Goal: Transaction & Acquisition: Purchase product/service

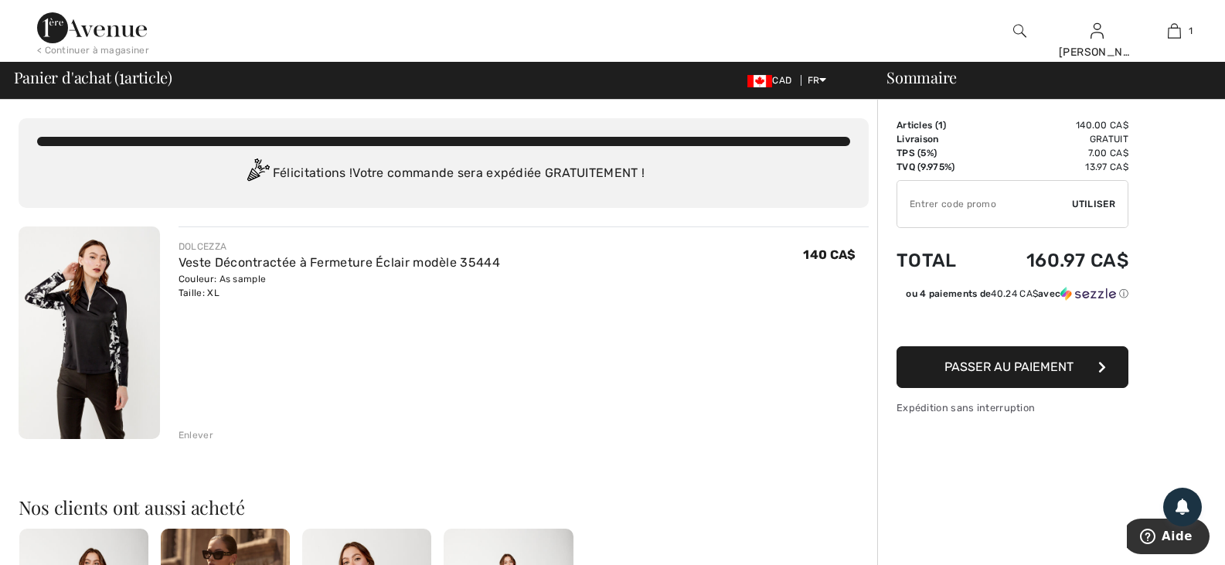
click at [966, 195] on input "TEXT" at bounding box center [984, 204] width 175 height 46
click at [1073, 199] on span "Utiliser" at bounding box center [1093, 204] width 43 height 14
click at [100, 330] on img at bounding box center [89, 332] width 141 height 212
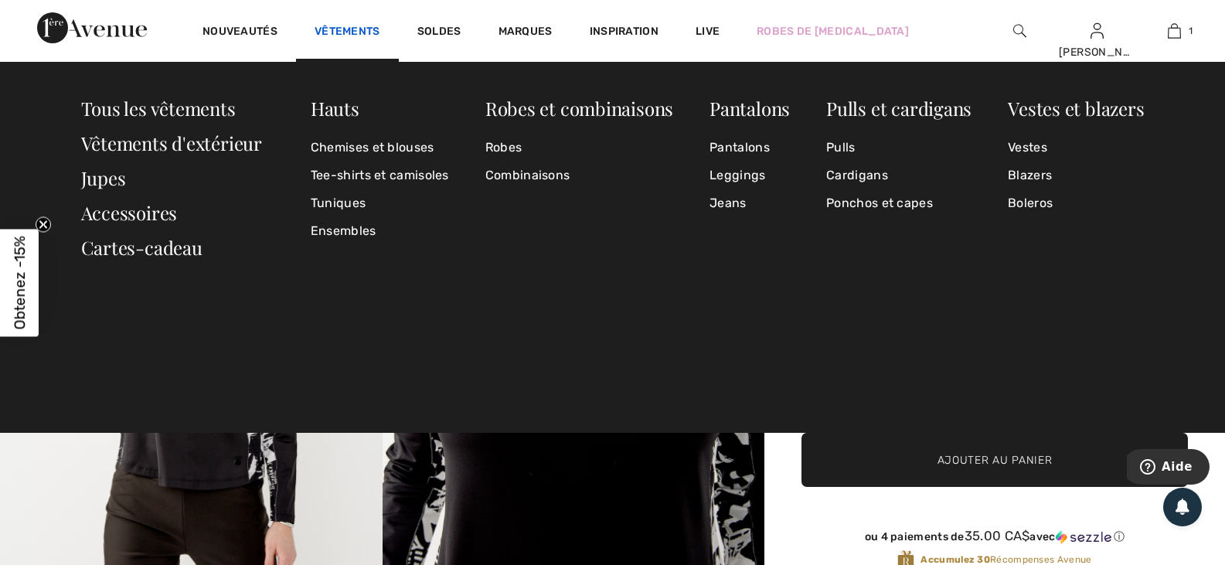
click at [339, 33] on link "Vêtements" at bounding box center [347, 33] width 66 height 16
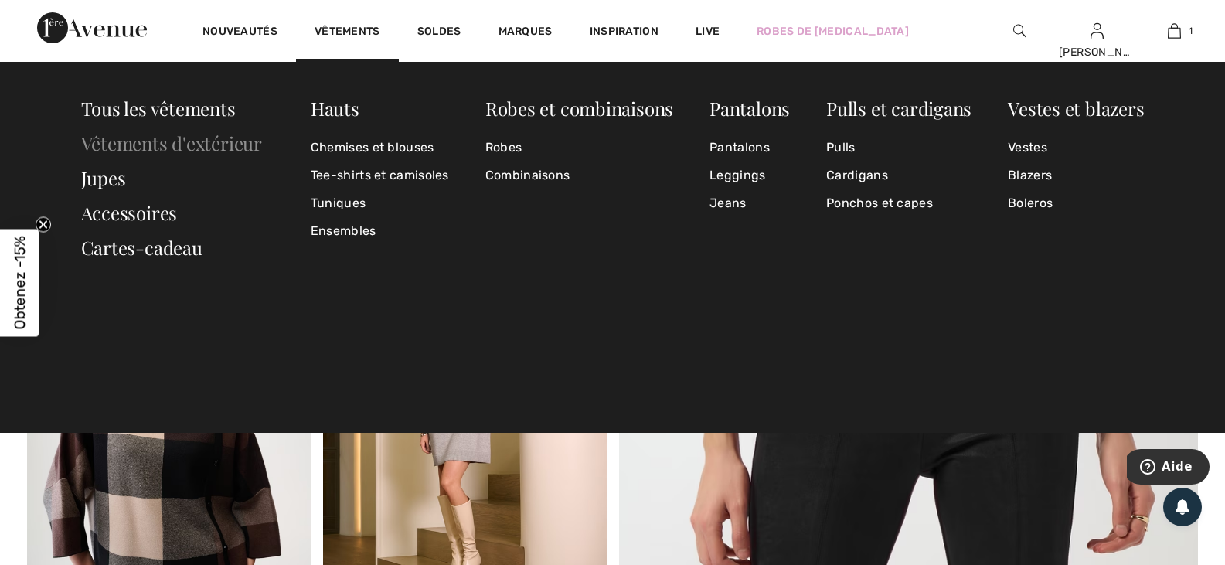
click at [227, 141] on link "Vêtements d'extérieur" at bounding box center [171, 143] width 181 height 25
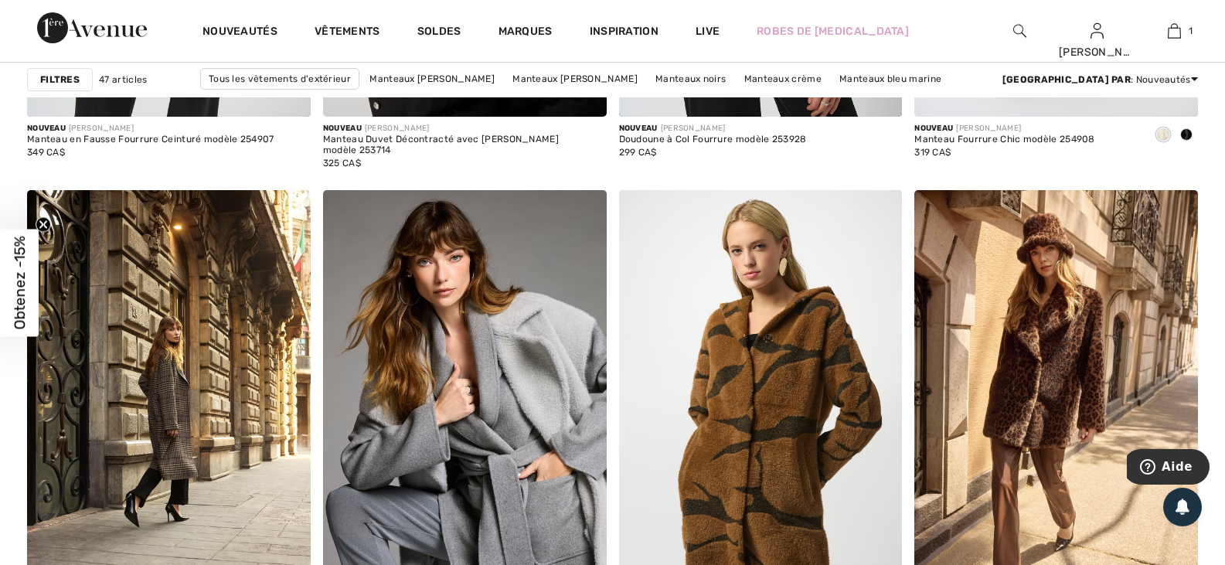
scroll to position [1700, 0]
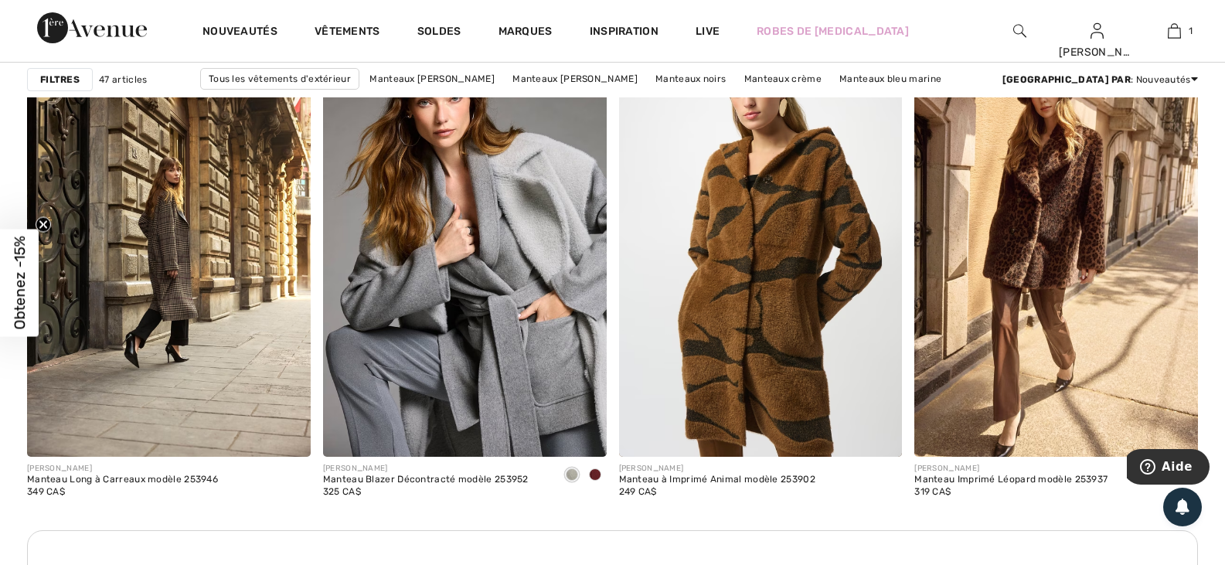
click at [1017, 32] on img at bounding box center [1019, 31] width 13 height 19
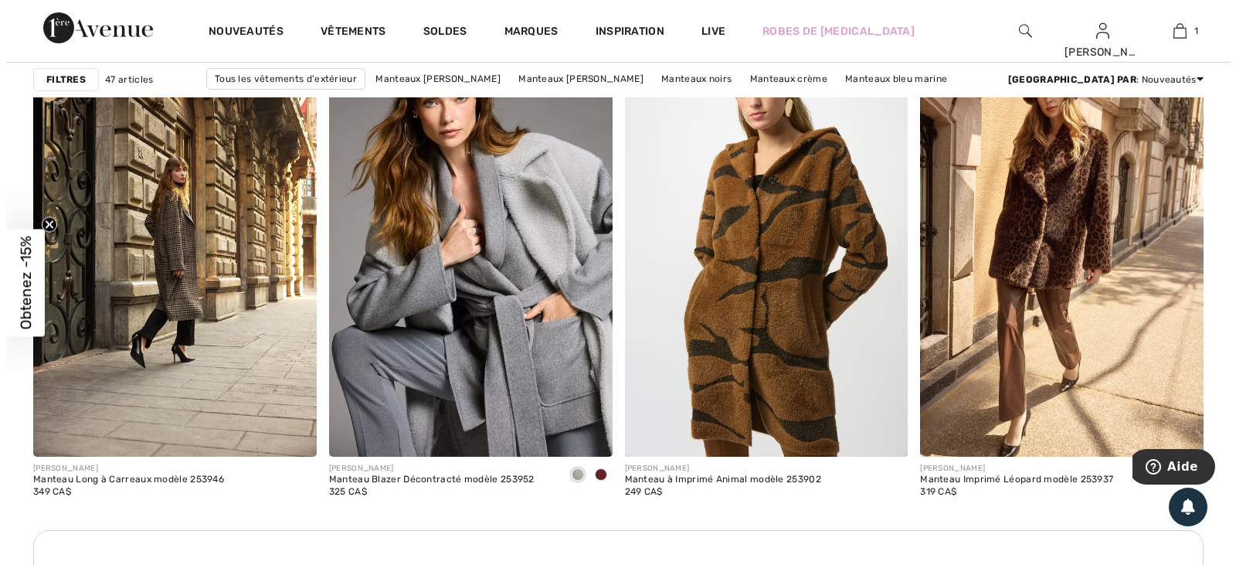
scroll to position [1713, 0]
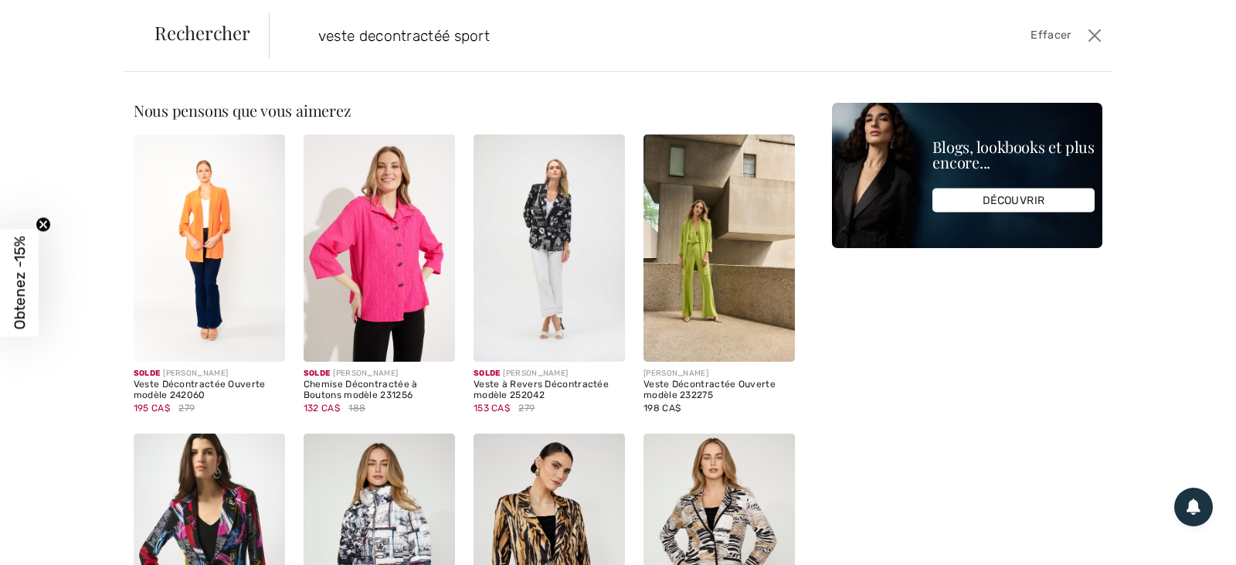
type input "veste decontractéé sport"
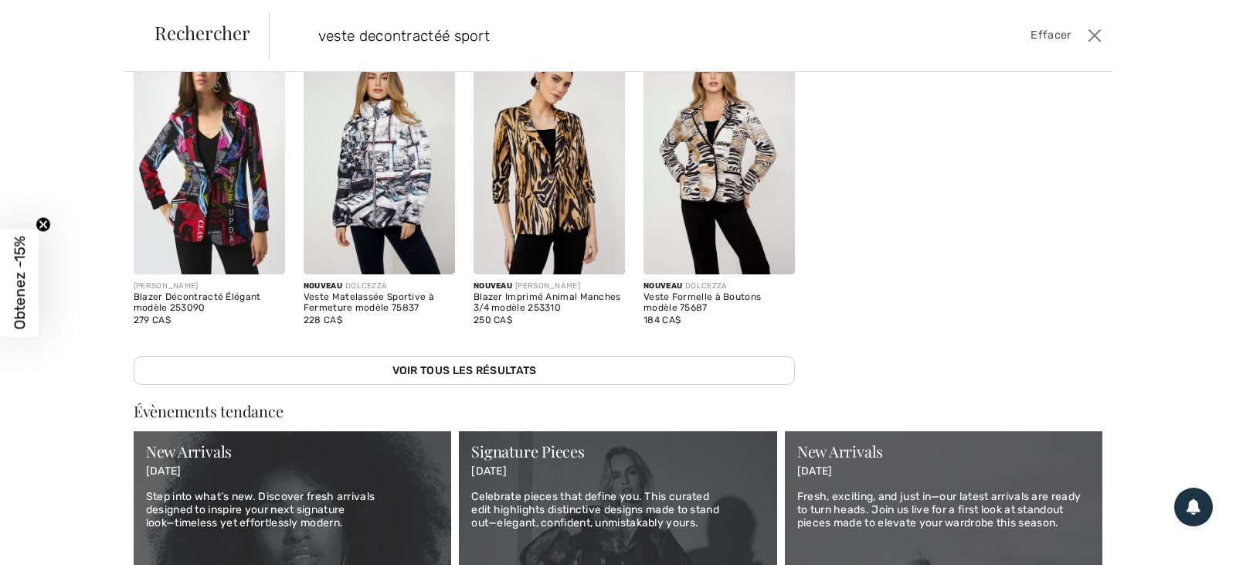
scroll to position [0, 0]
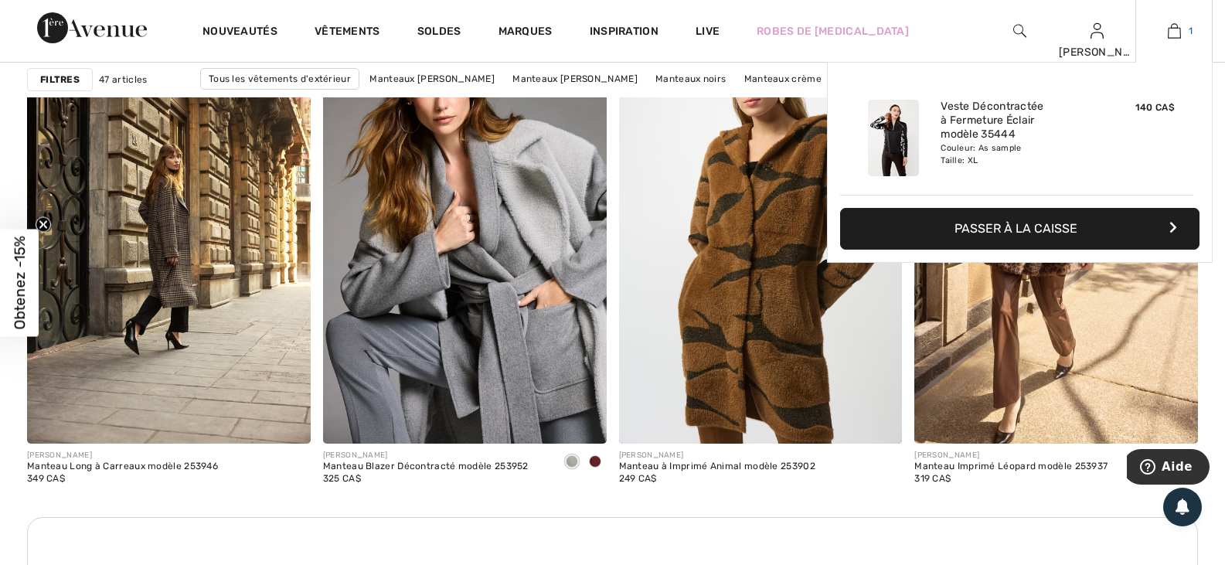
click at [1167, 39] on img at bounding box center [1173, 31] width 13 height 19
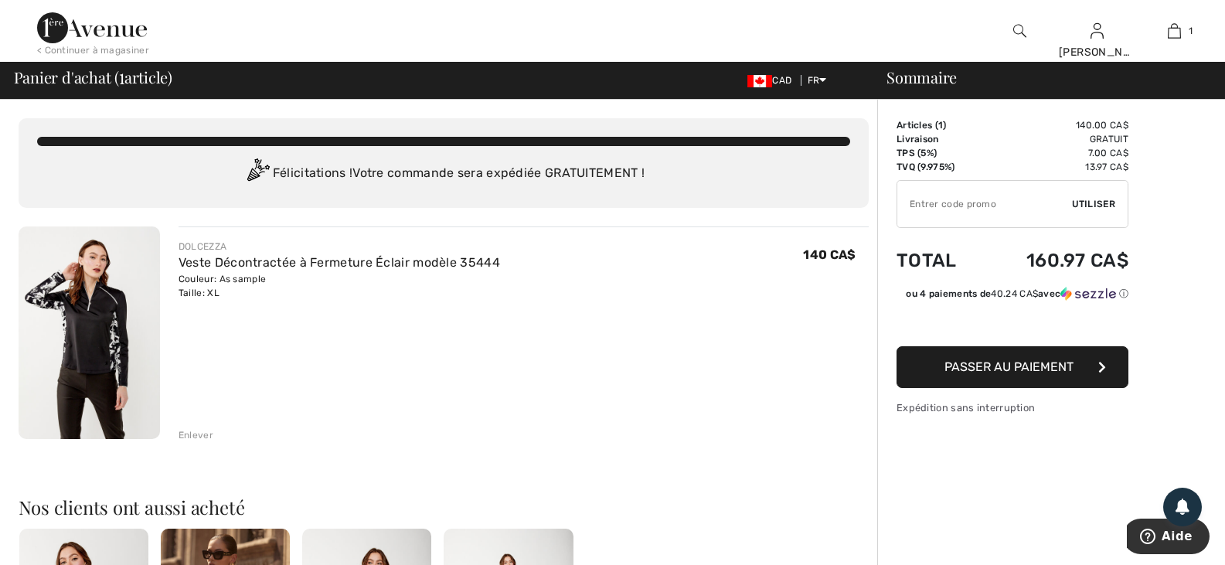
click at [91, 321] on img at bounding box center [89, 332] width 141 height 212
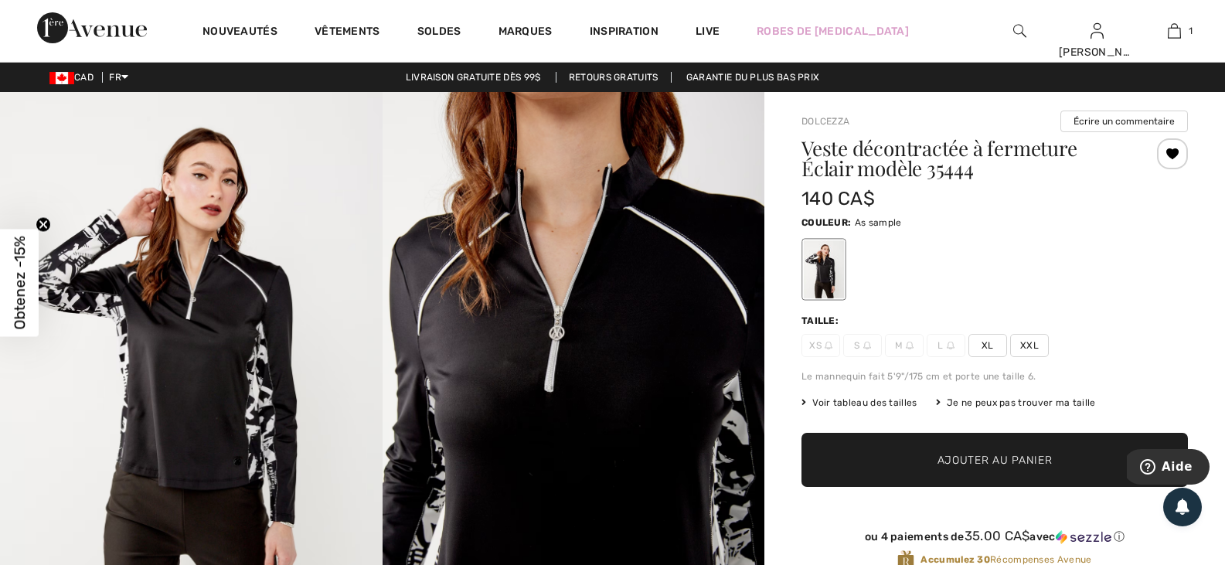
click at [1176, 154] on div at bounding box center [1172, 153] width 31 height 31
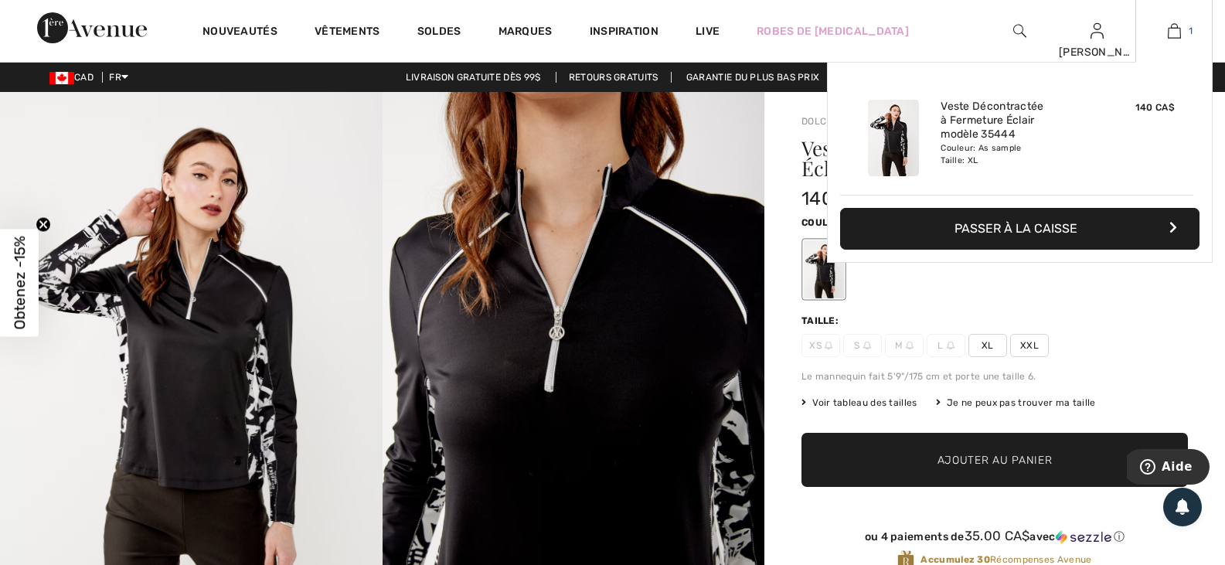
click at [1167, 30] on img at bounding box center [1173, 31] width 13 height 19
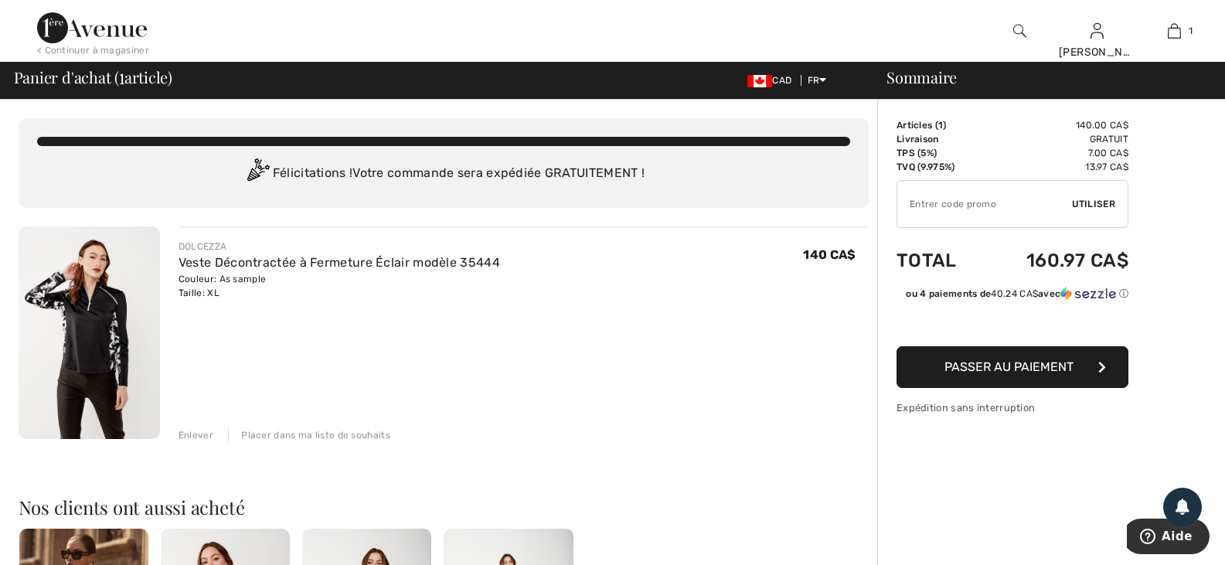
click at [188, 429] on div "Enlever" at bounding box center [195, 435] width 35 height 14
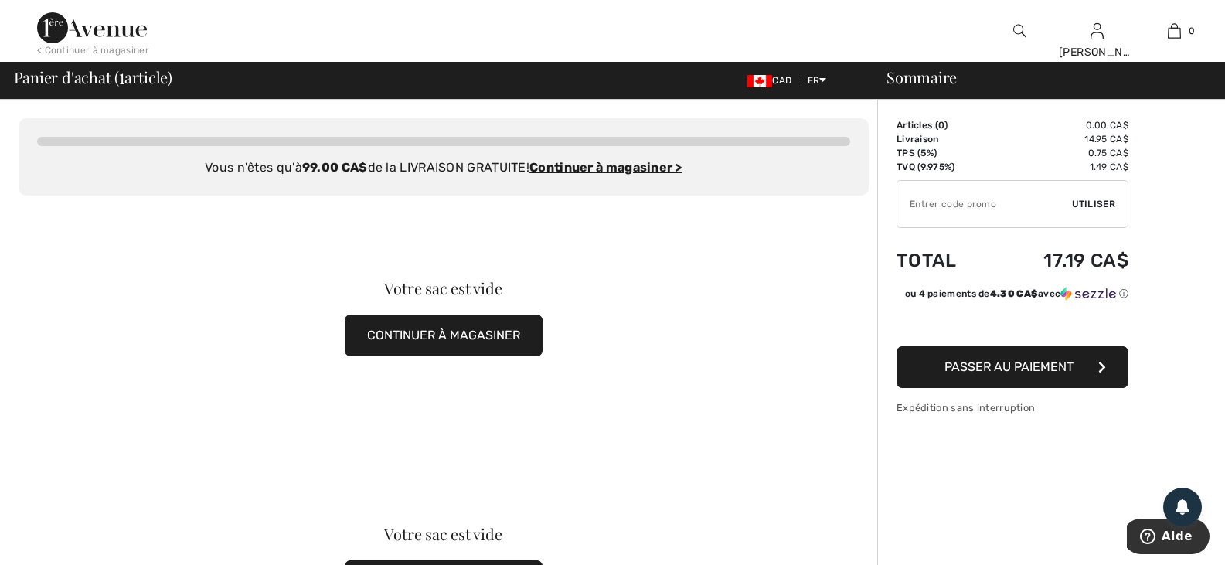
click at [416, 332] on button "CONTINUER À MAGASINER" at bounding box center [444, 335] width 198 height 42
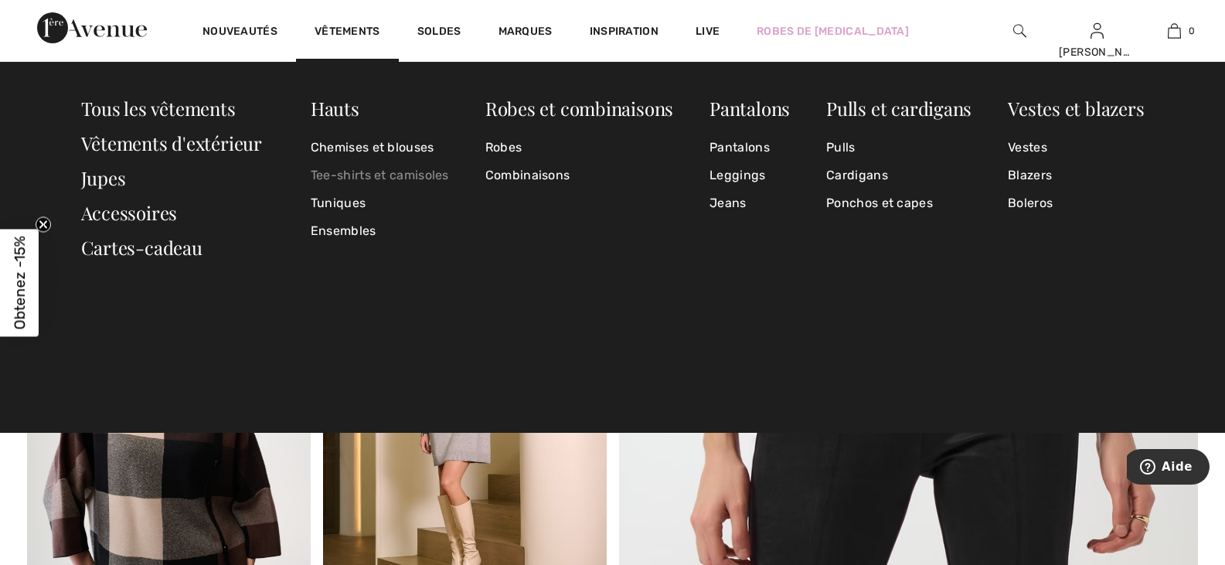
click at [365, 167] on link "Tee-shirts et camisoles" at bounding box center [380, 175] width 138 height 28
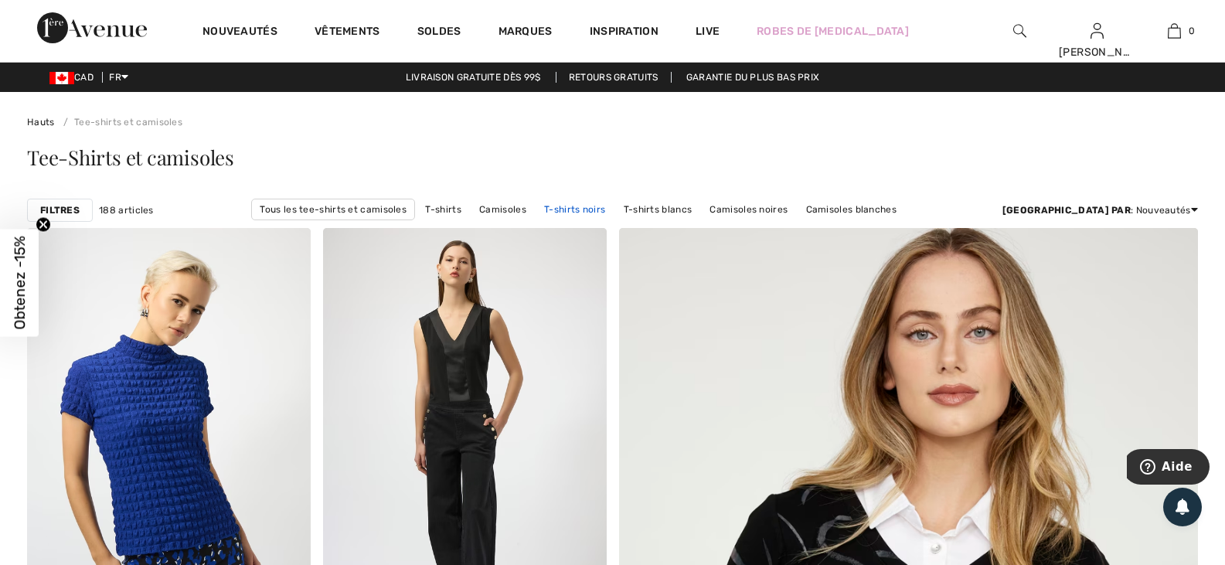
click at [536, 211] on link "T-shirts noirs" at bounding box center [574, 209] width 76 height 20
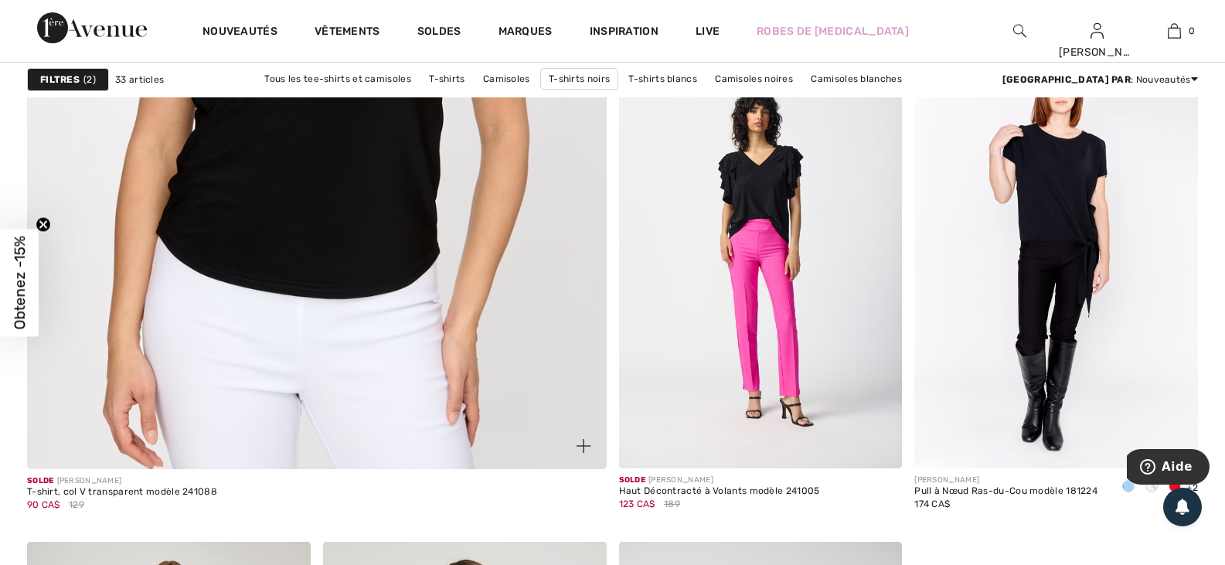
scroll to position [4095, 0]
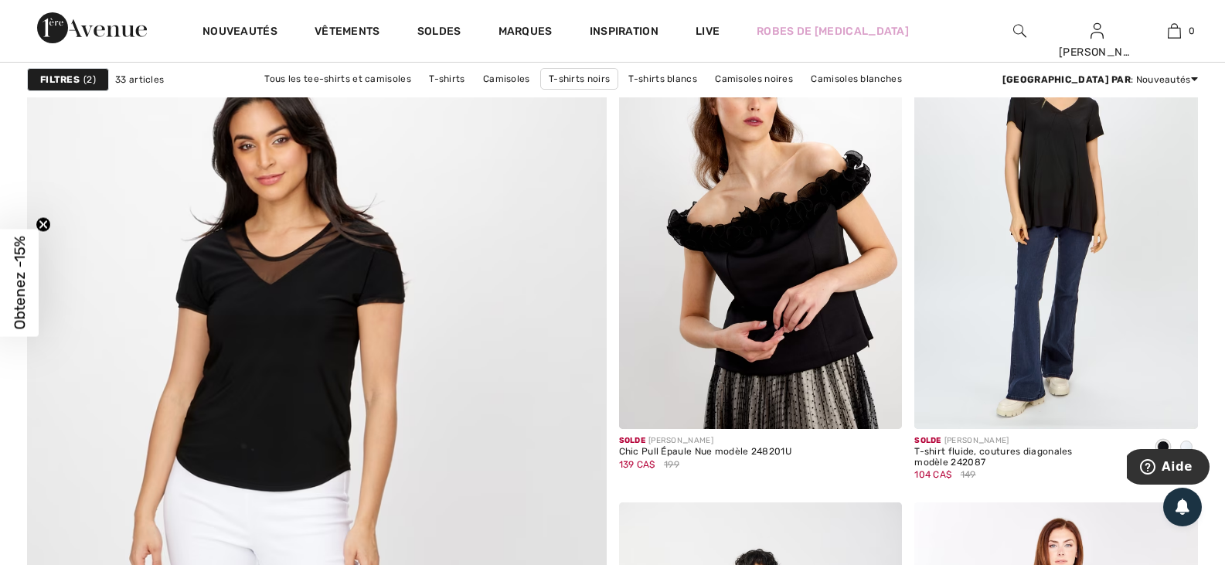
click at [59, 76] on strong "Filtres" at bounding box center [59, 80] width 39 height 14
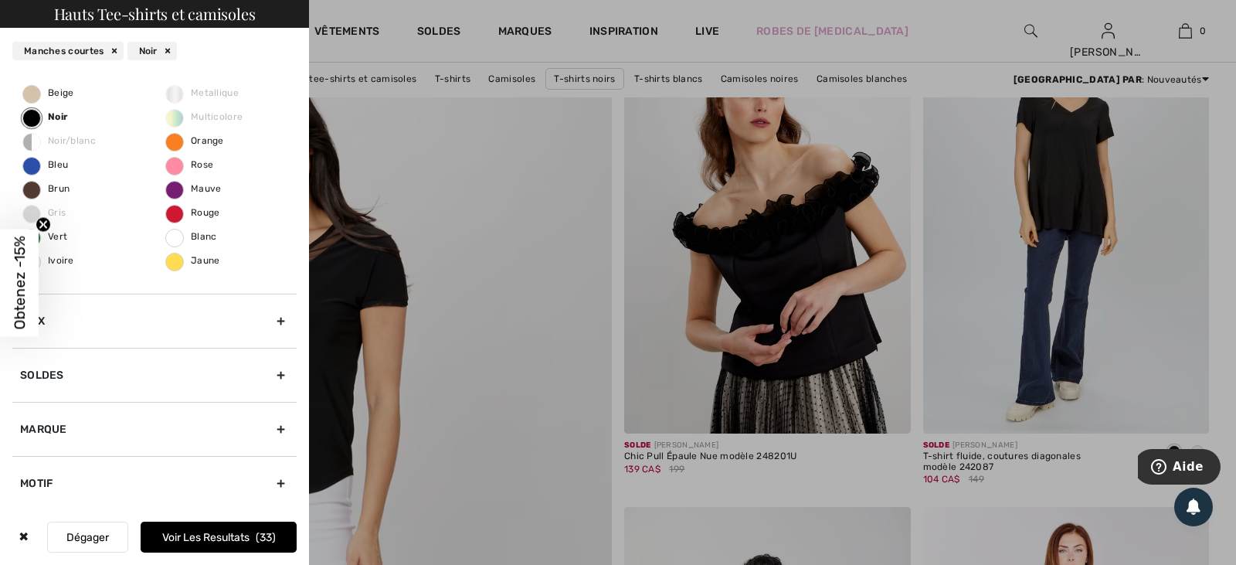
scroll to position [189, 0]
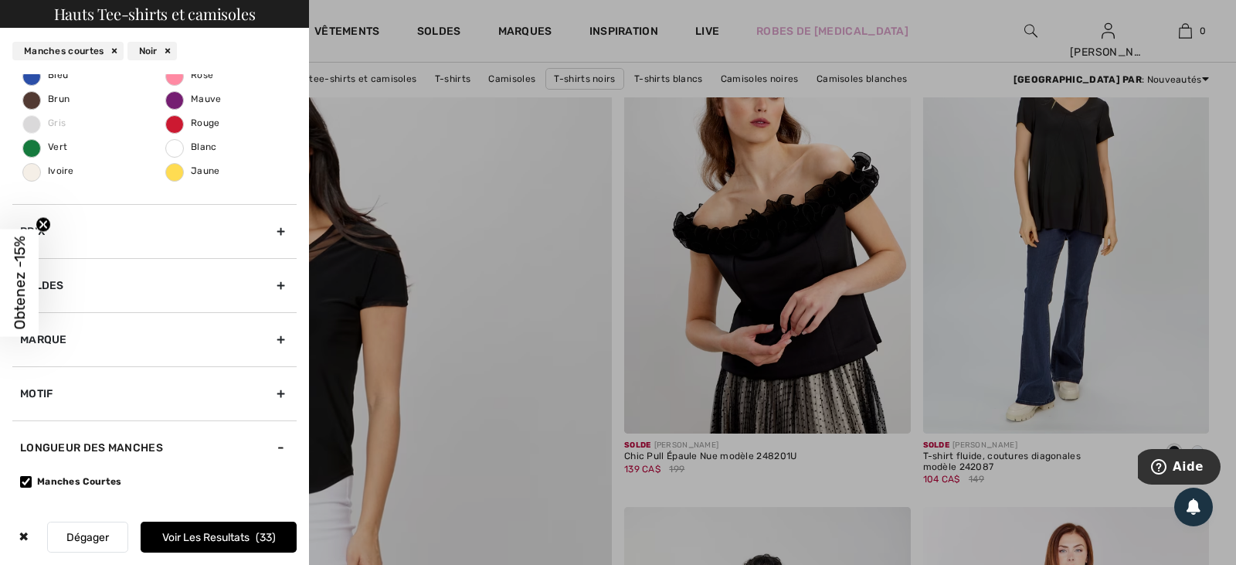
click at [272, 447] on div "Longueur des manches" at bounding box center [154, 447] width 284 height 54
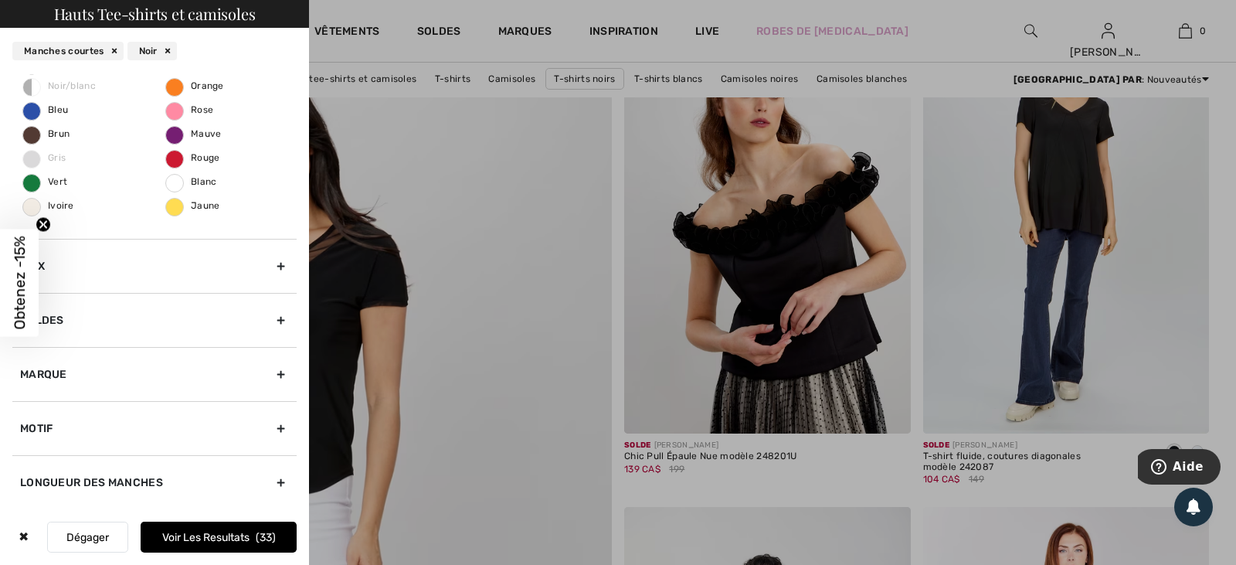
scroll to position [154, 0]
click at [260, 476] on div "Longueur des manches" at bounding box center [154, 482] width 284 height 54
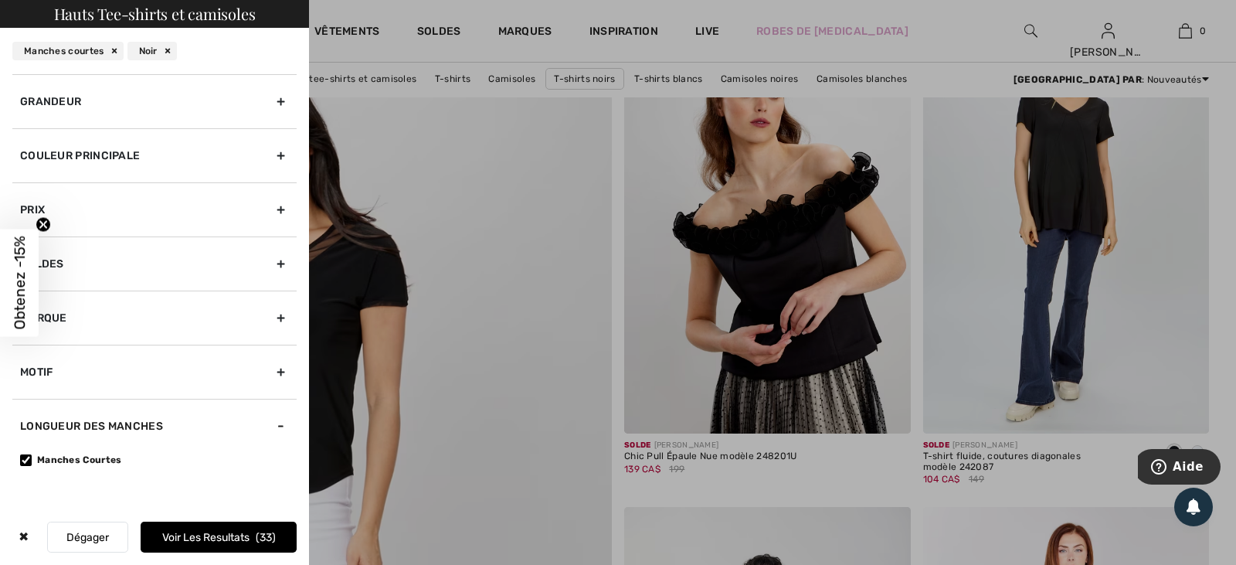
scroll to position [0, 0]
click at [467, 168] on div at bounding box center [618, 282] width 1236 height 565
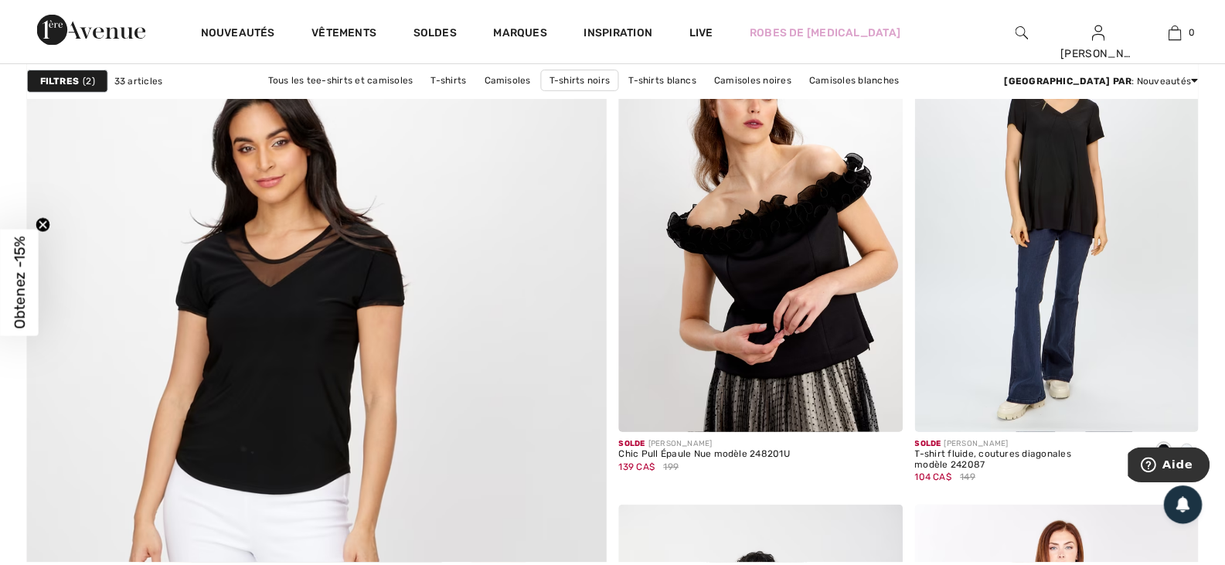
scroll to position [4095, 0]
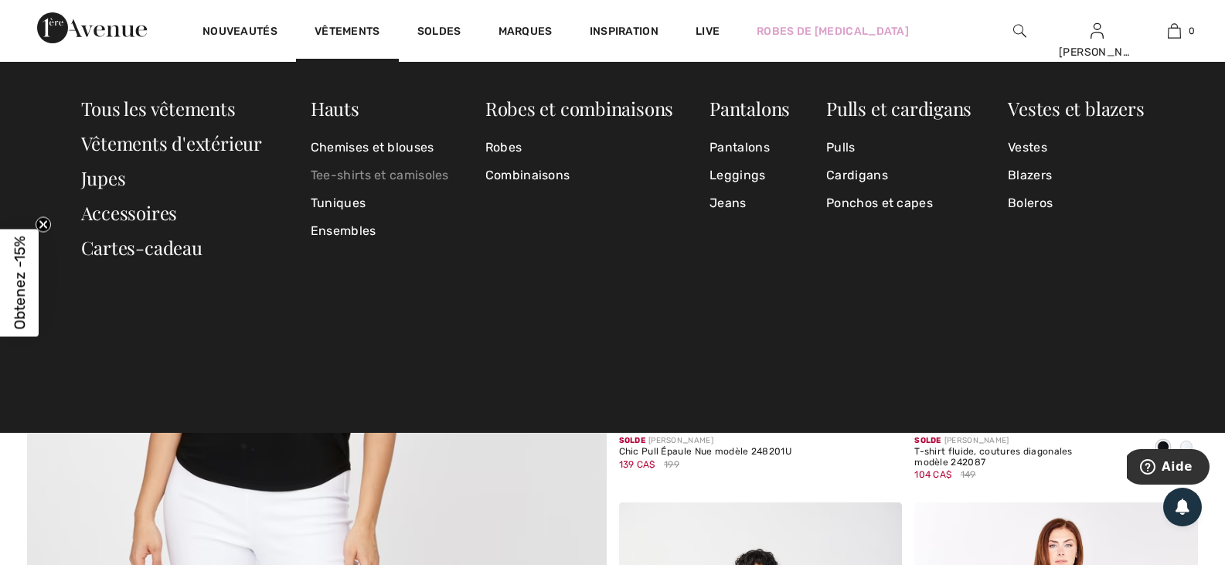
click at [342, 179] on link "Tee-shirts et camisoles" at bounding box center [380, 175] width 138 height 28
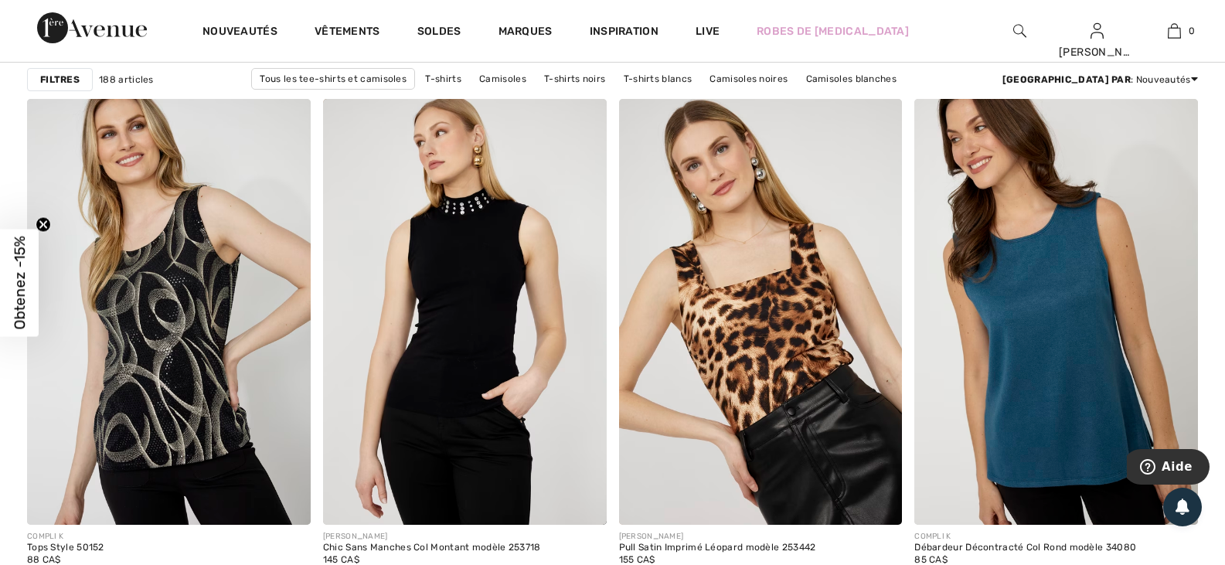
scroll to position [2318, 0]
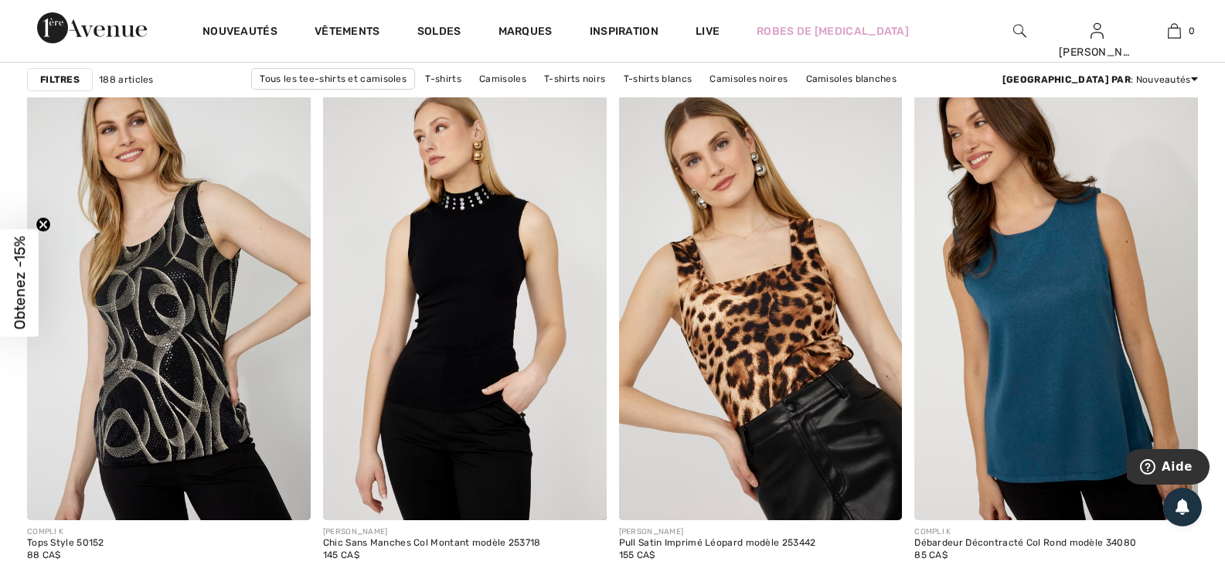
click at [577, 90] on link "T-shirts et camisoles [PERSON_NAME]" at bounding box center [481, 100] width 192 height 20
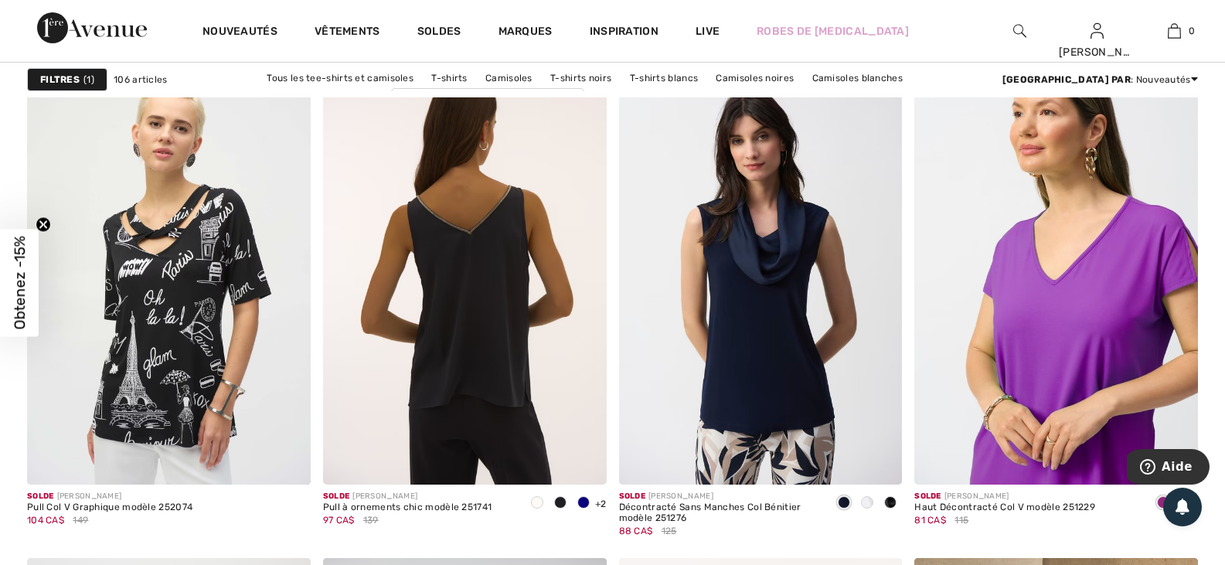
scroll to position [7263, 0]
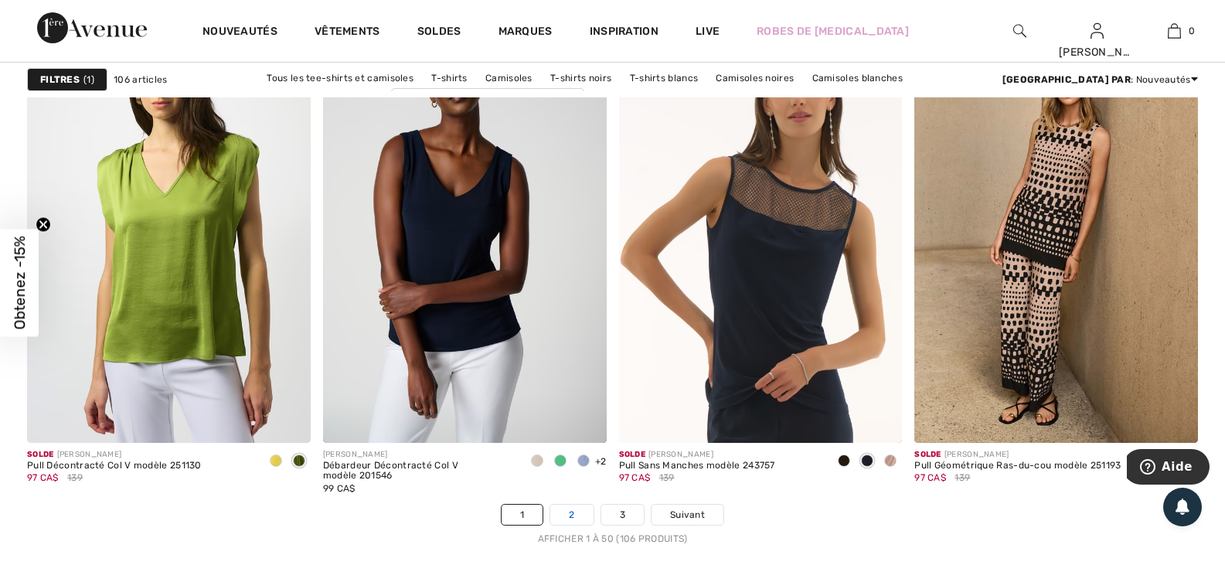
click at [566, 516] on link "2" at bounding box center [571, 515] width 42 height 20
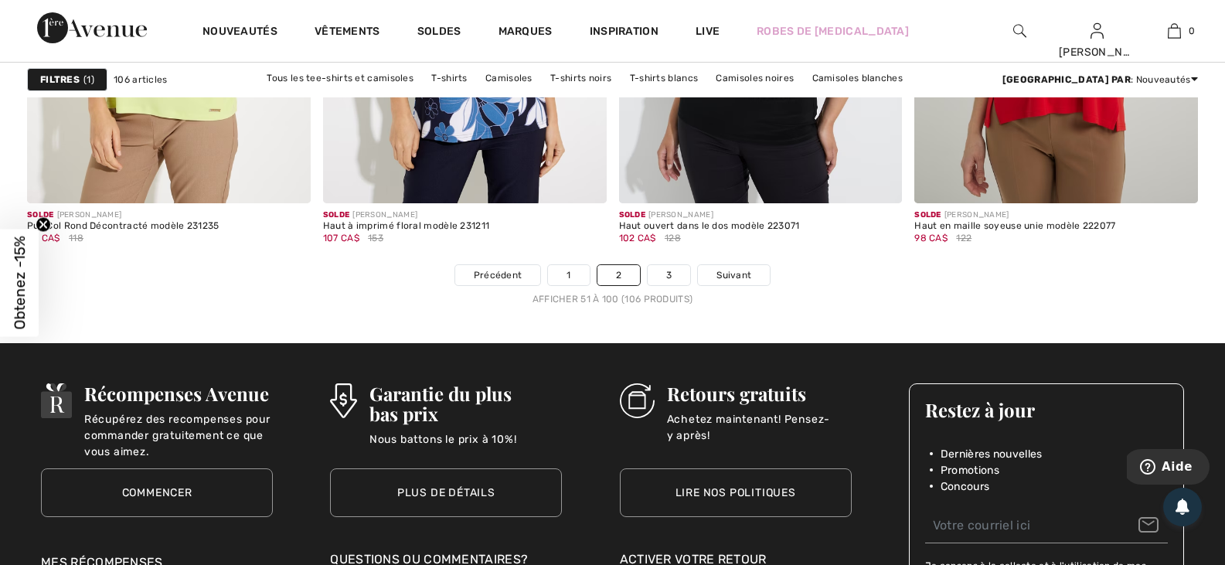
scroll to position [7495, 0]
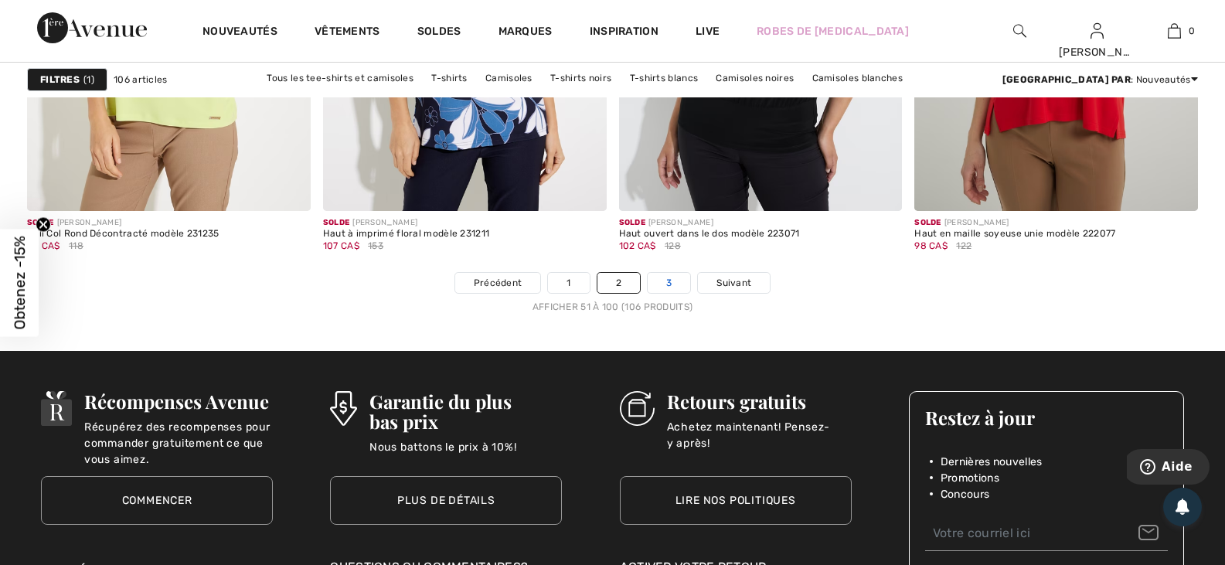
click at [672, 287] on link "3" at bounding box center [668, 283] width 42 height 20
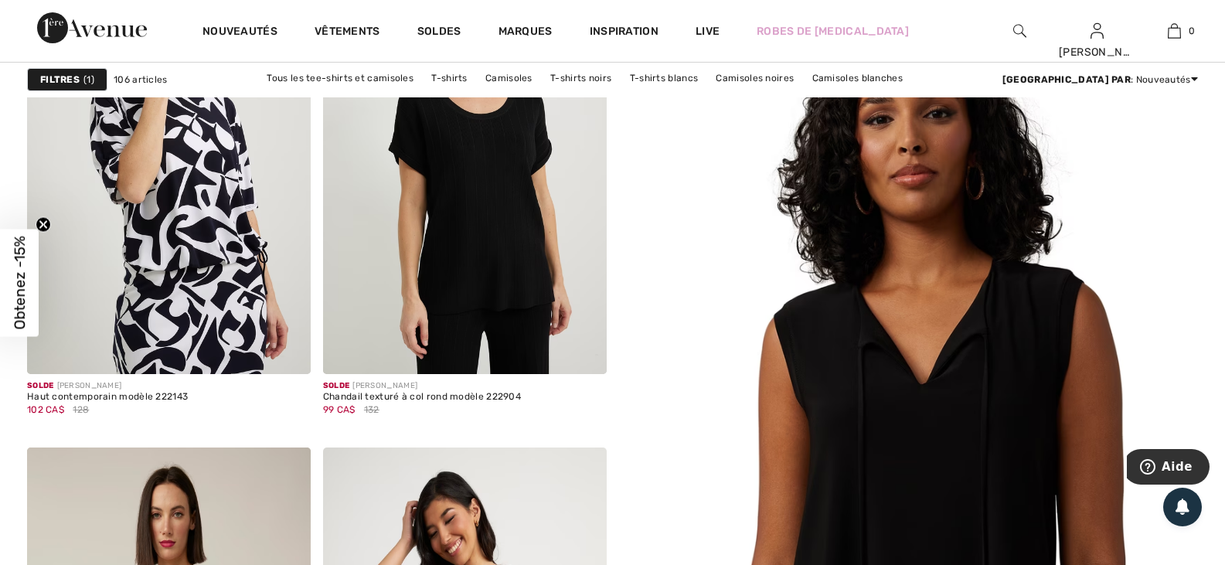
scroll to position [232, 0]
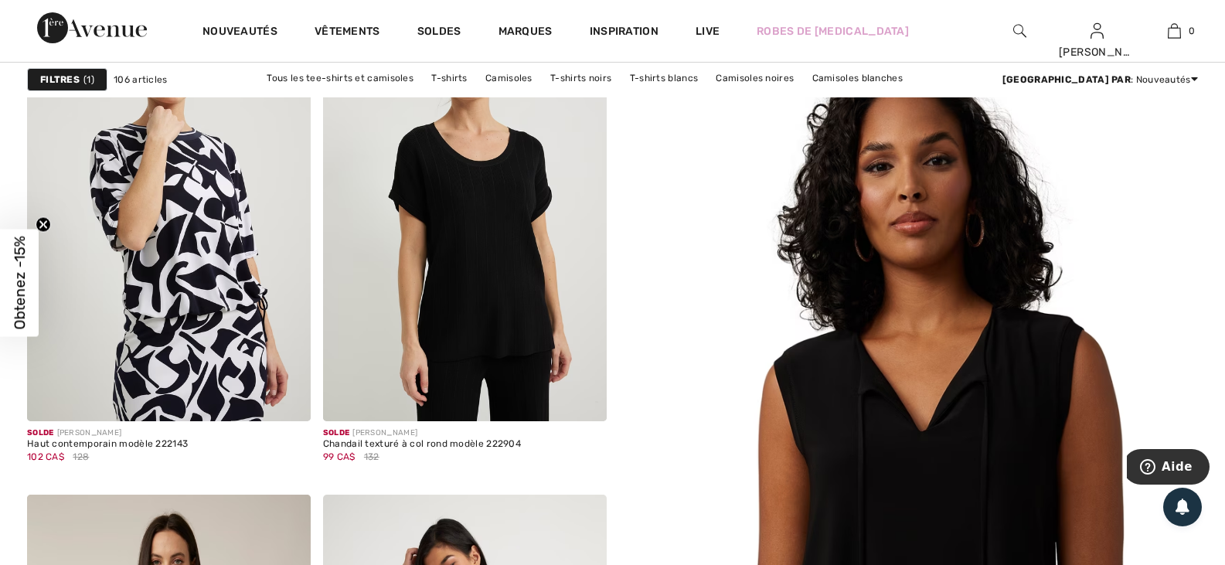
click at [930, 277] on img at bounding box center [908, 517] width 695 height 1042
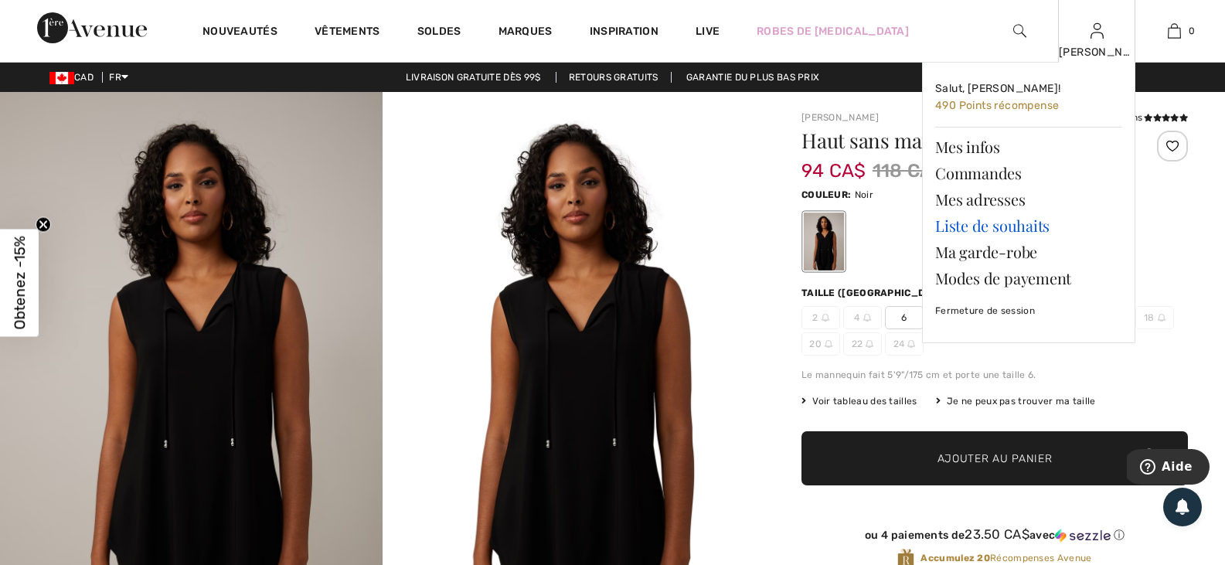
click at [950, 221] on link "Liste de souhaits" at bounding box center [1028, 225] width 187 height 26
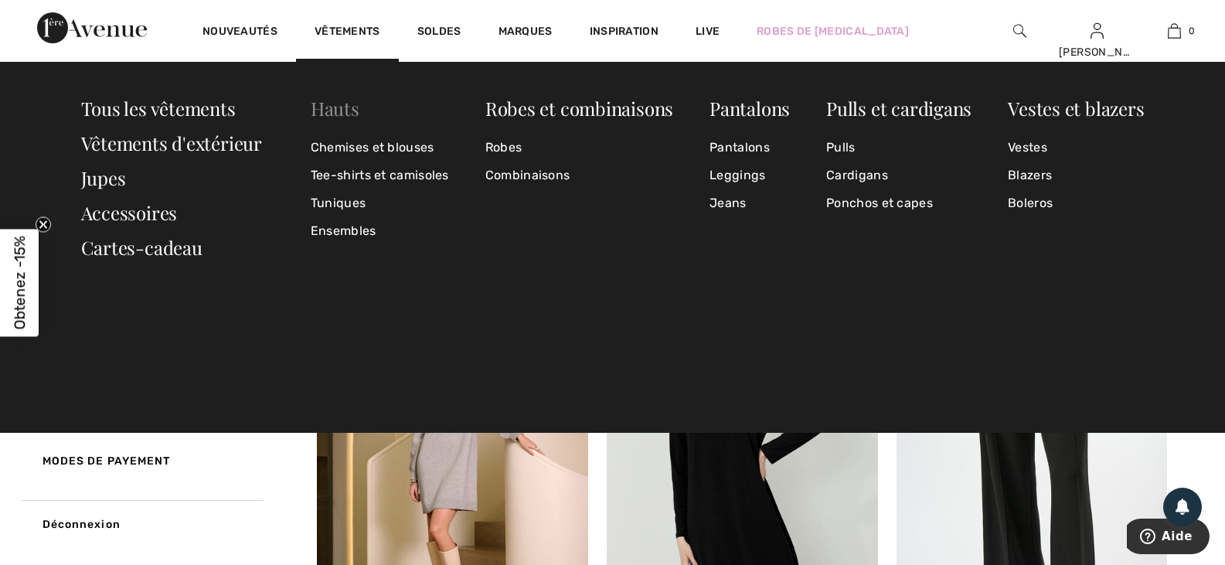
click at [340, 103] on link "Hauts" at bounding box center [335, 108] width 49 height 25
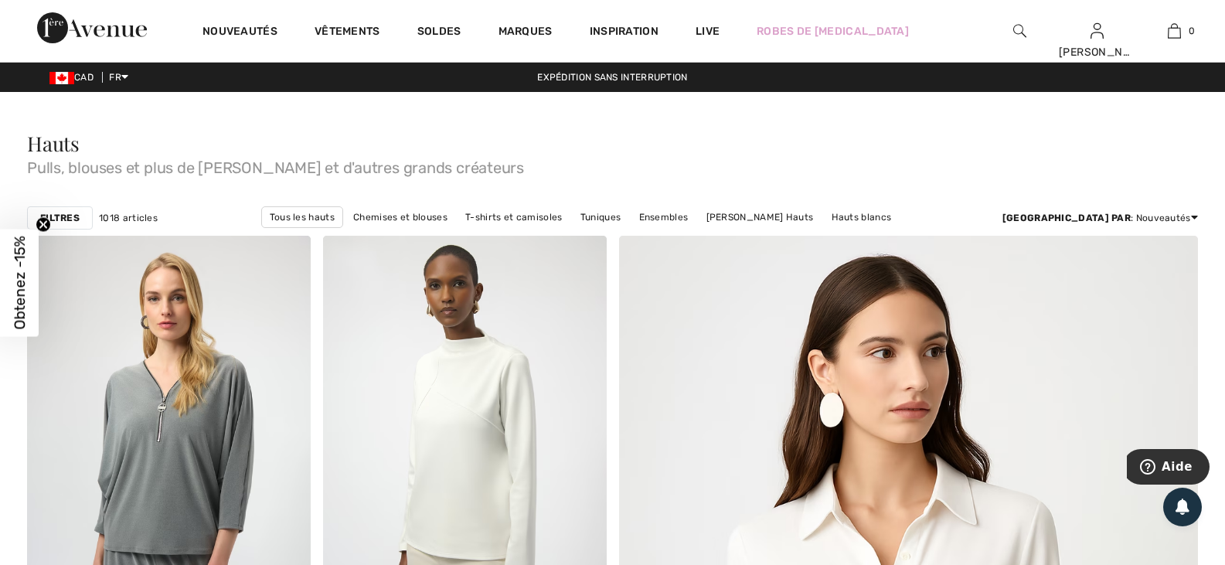
click at [46, 213] on strong "Filtres" at bounding box center [59, 218] width 39 height 14
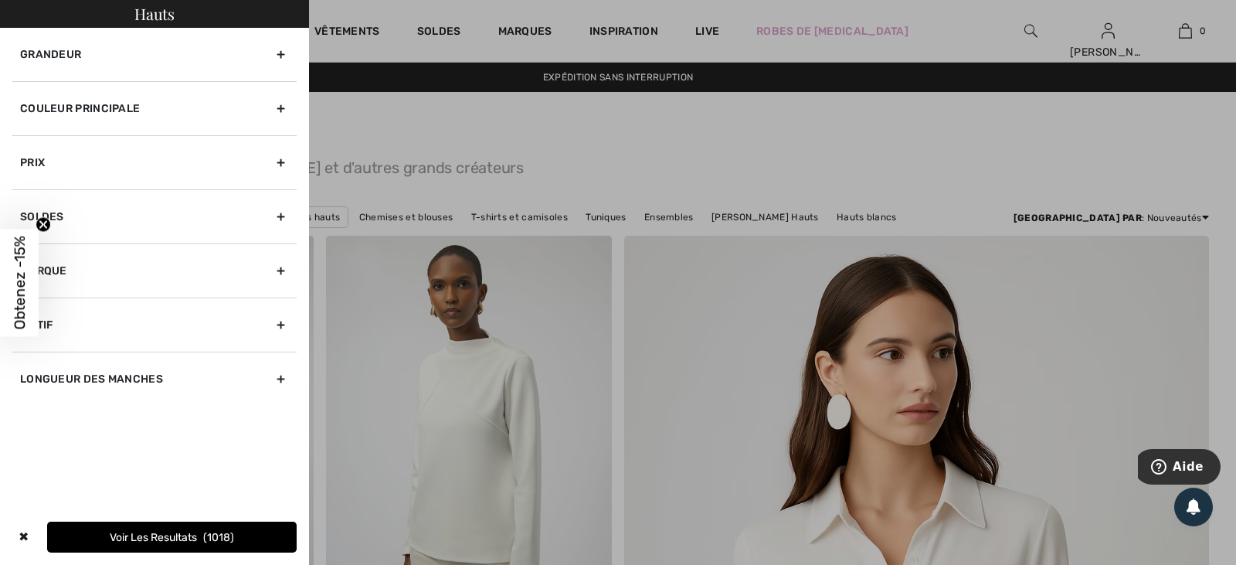
click at [62, 263] on div "Marque" at bounding box center [154, 270] width 284 height 54
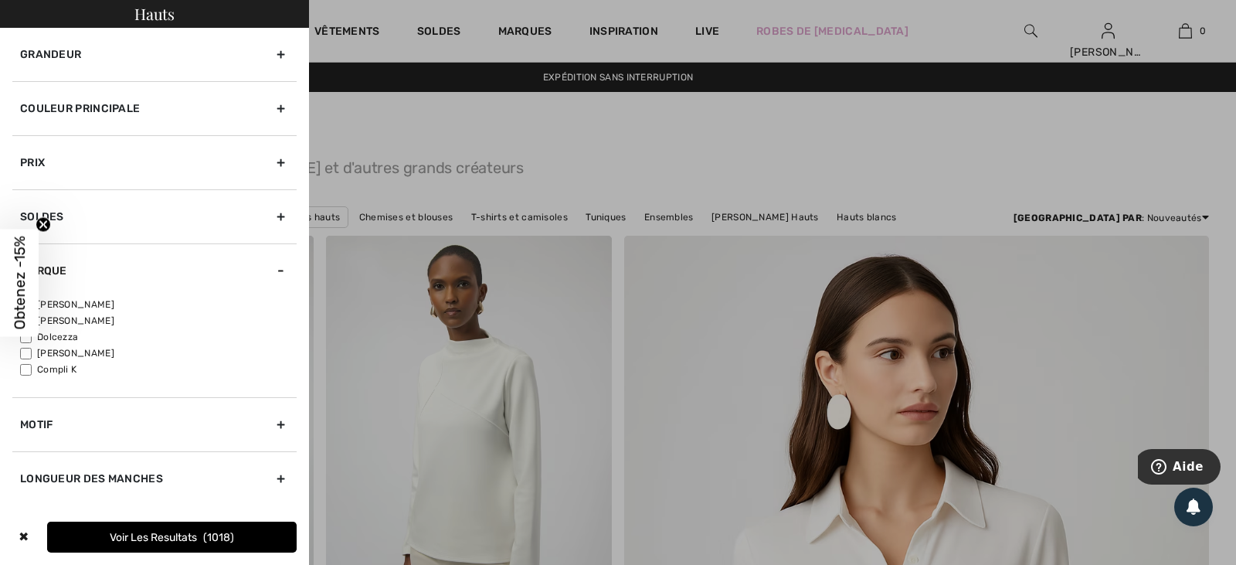
click at [68, 332] on label "Dolcezza" at bounding box center [158, 337] width 277 height 14
click at [32, 332] on input"] "Dolcezza" at bounding box center [26, 337] width 12 height 12
checkbox input"] "true"
click at [68, 297] on div "Marque" at bounding box center [154, 270] width 284 height 54
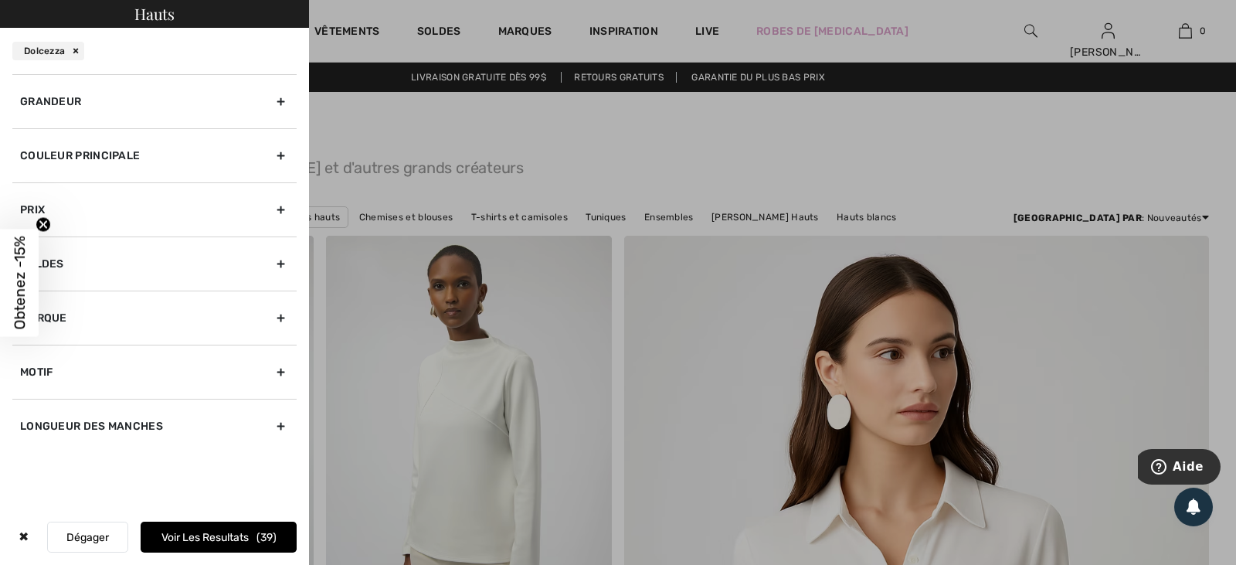
click at [128, 151] on div "Couleur Principale" at bounding box center [154, 155] width 284 height 54
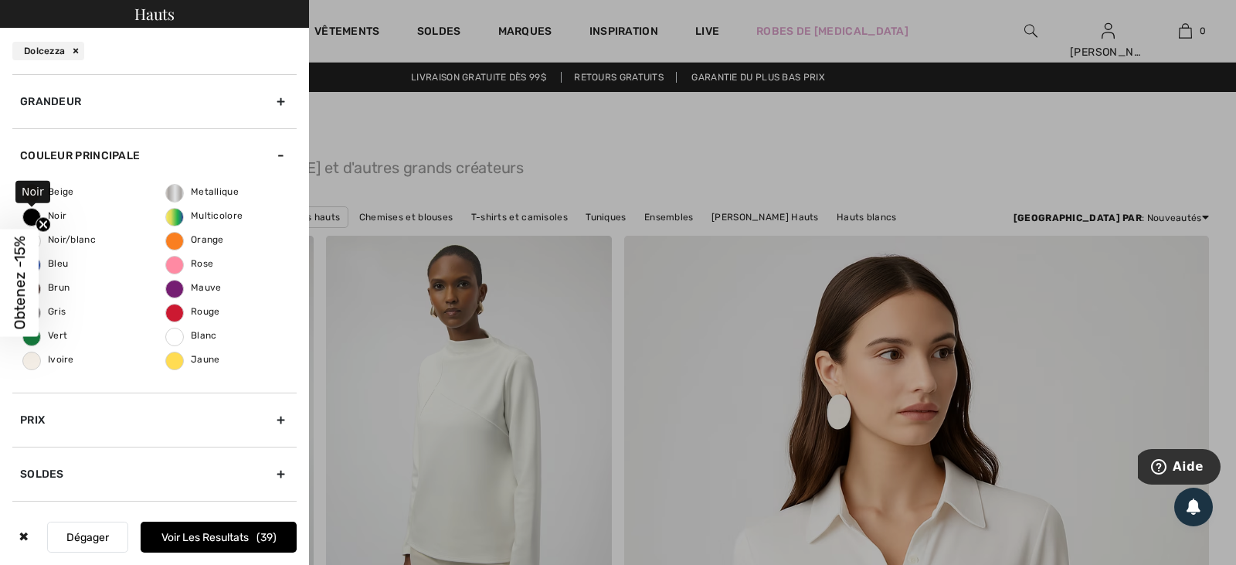
click at [27, 212] on span "Noir" at bounding box center [44, 215] width 43 height 11
click at [0, 0] on input "Noir" at bounding box center [0, 0] width 0 height 0
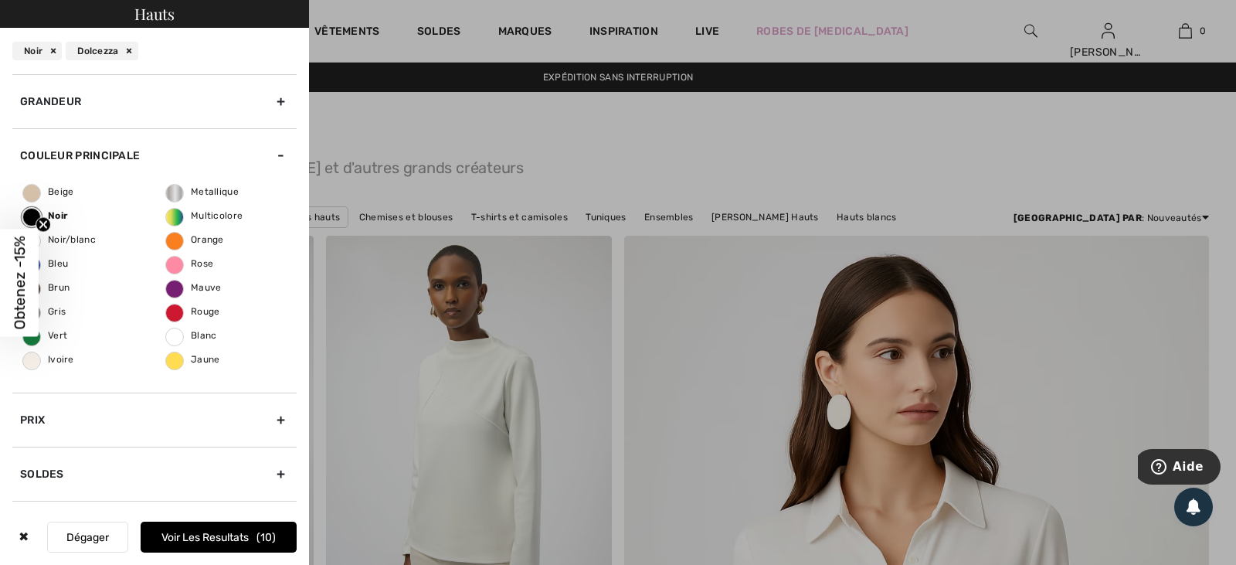
click at [180, 537] on button "Voir les resultats 10" at bounding box center [219, 537] width 156 height 31
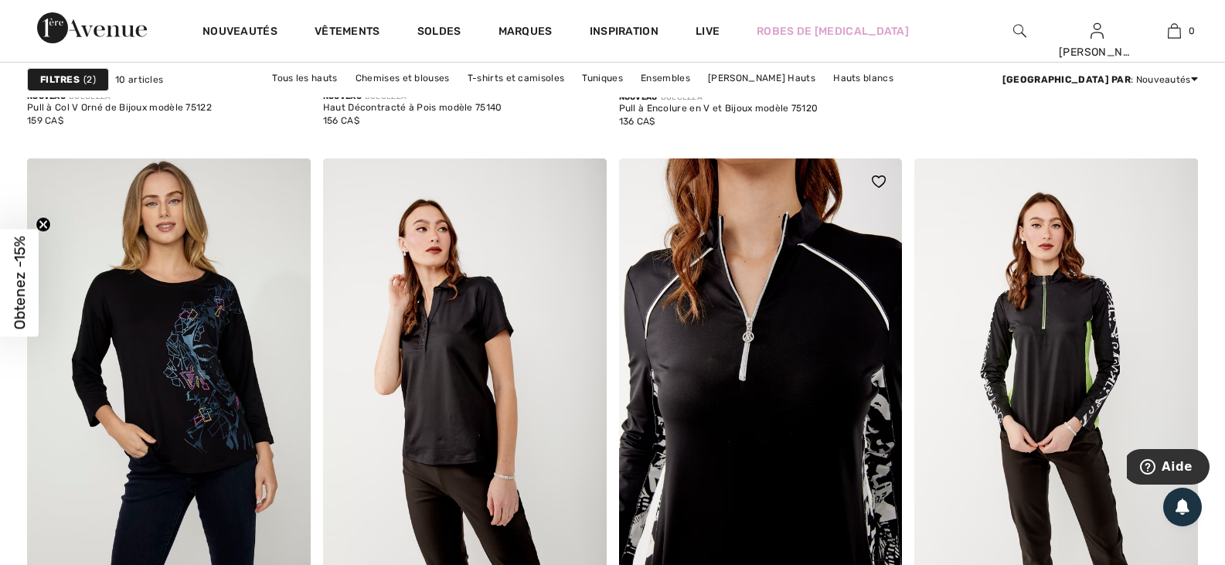
scroll to position [1236, 0]
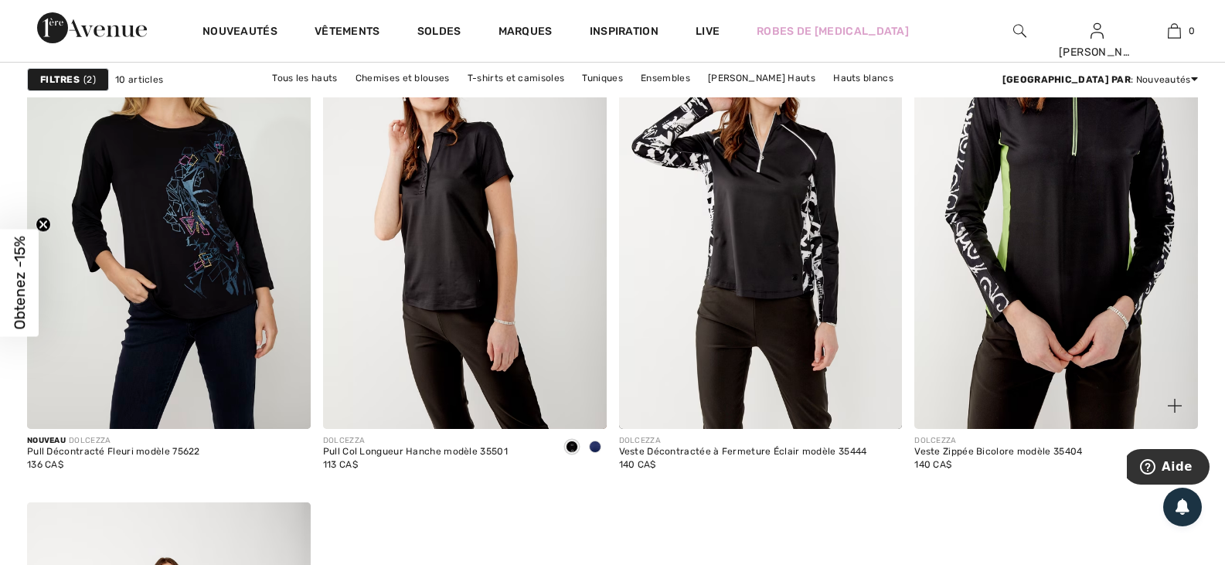
click at [1033, 200] on img at bounding box center [1056, 216] width 284 height 425
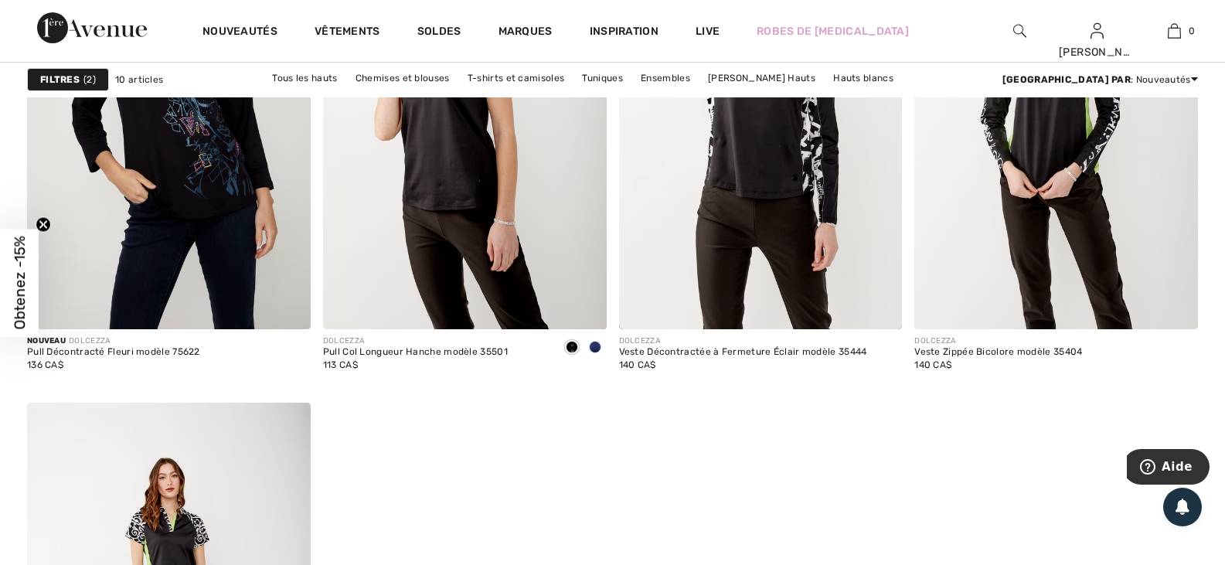
scroll to position [1236, 0]
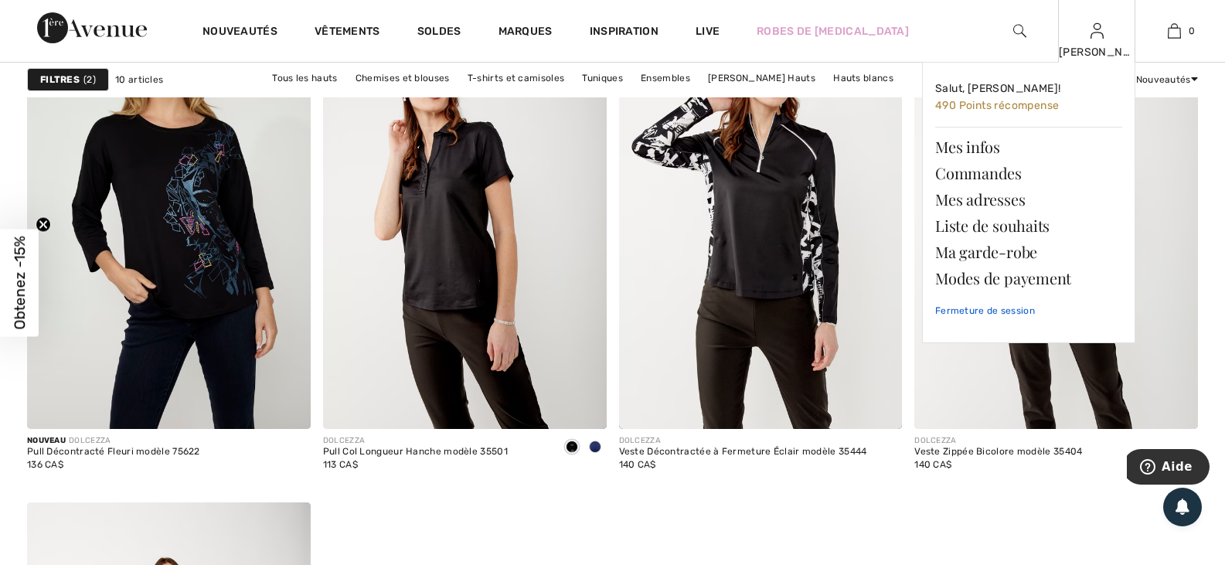
click at [947, 314] on link "Fermeture de session" at bounding box center [1028, 310] width 187 height 39
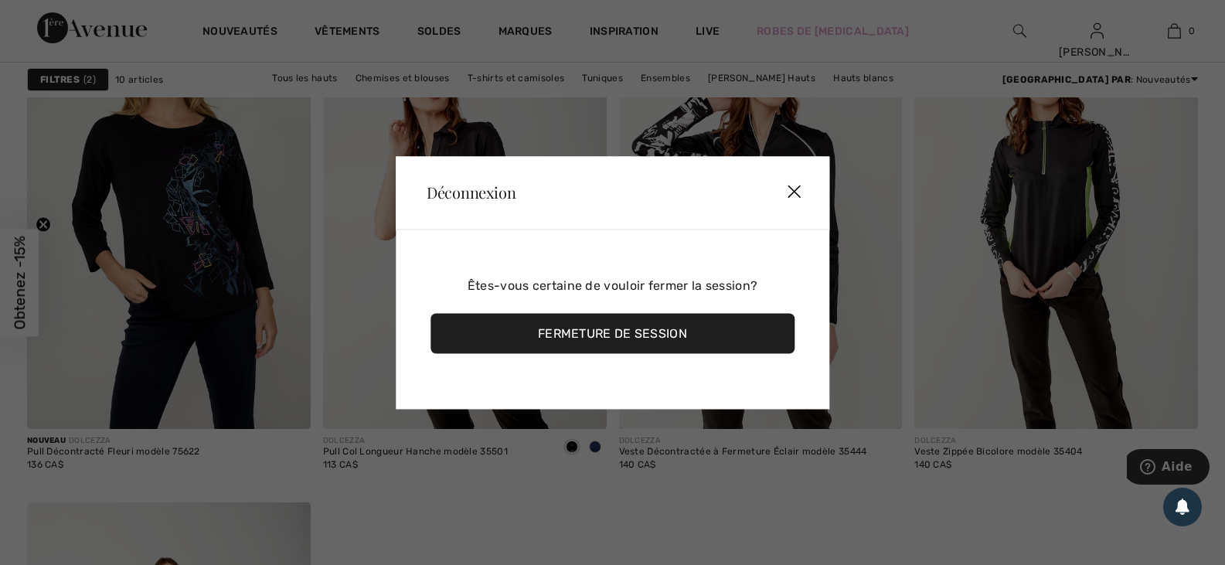
click at [590, 331] on div "Fermeture de session" at bounding box center [612, 333] width 364 height 40
